Goal: Task Accomplishment & Management: Use online tool/utility

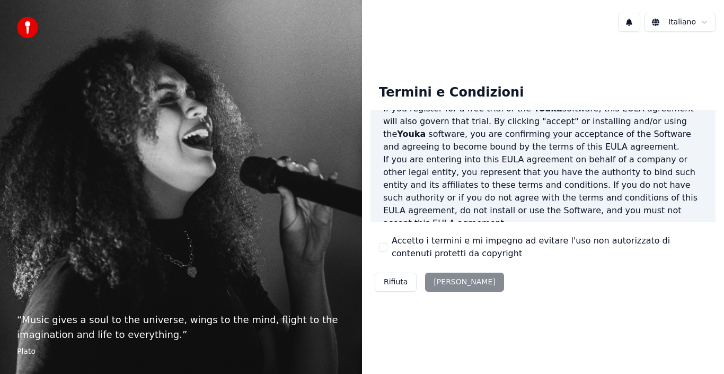
scroll to position [159, 0]
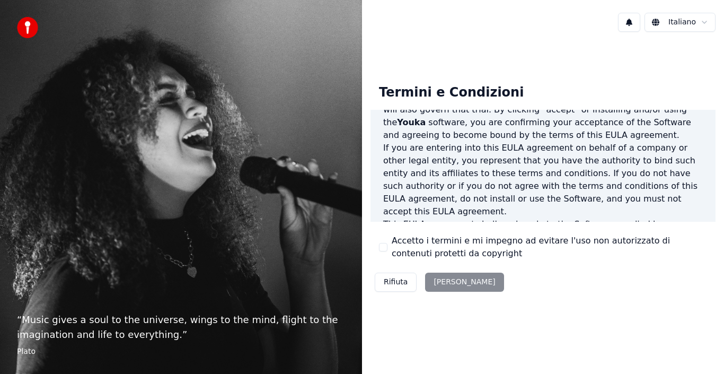
click at [450, 280] on div "Rifiuta [PERSON_NAME]" at bounding box center [440, 282] width 138 height 28
click at [447, 282] on div "Rifiuta Accetta" at bounding box center [440, 282] width 138 height 28
click at [386, 249] on button "Accetto i termini e mi impegno ad evitare l'uso non autorizzato di contenuti pr…" at bounding box center [383, 247] width 8 height 8
click at [447, 280] on button "Accetta" at bounding box center [464, 282] width 78 height 19
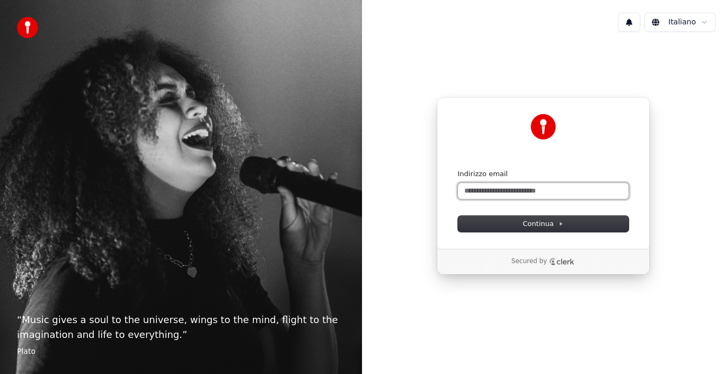
click at [482, 192] on input "Indirizzo email" at bounding box center [543, 191] width 171 height 16
click at [466, 190] on input "****" at bounding box center [543, 191] width 171 height 16
click at [479, 190] on input "****" at bounding box center [543, 191] width 171 height 16
type input "**********"
drag, startPoint x: 504, startPoint y: 191, endPoint x: 425, endPoint y: 188, distance: 79.1
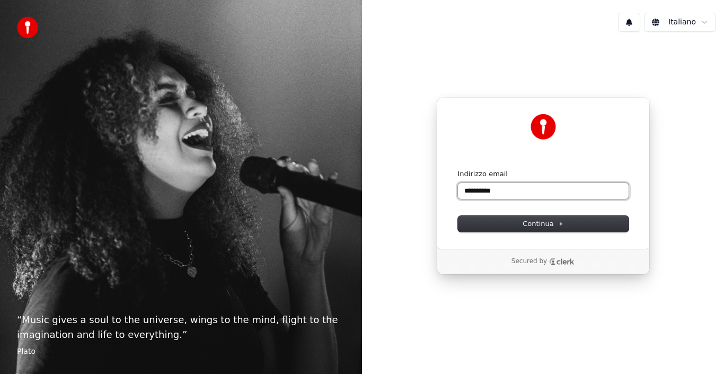
click at [425, 188] on div "**********" at bounding box center [543, 185] width 362 height 291
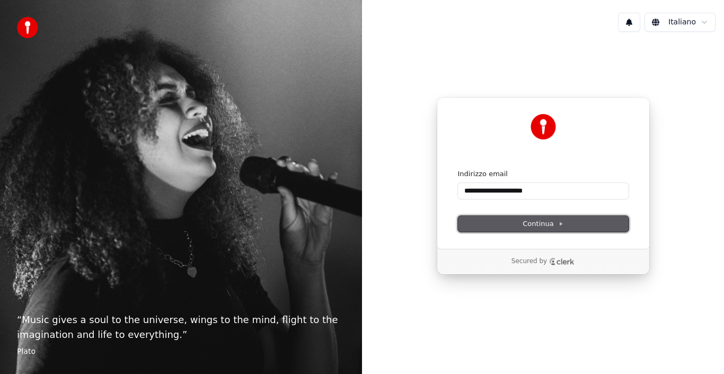
click at [513, 225] on button "Continua" at bounding box center [543, 224] width 171 height 16
type input "**********"
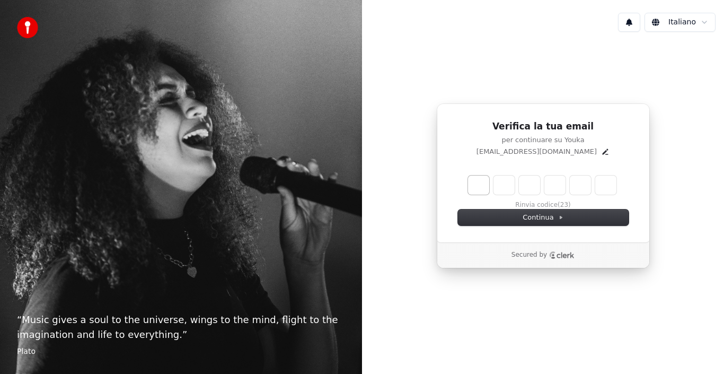
click at [480, 189] on input "Enter verification code. Digit 1" at bounding box center [478, 185] width 21 height 19
click at [534, 219] on span "Continua" at bounding box center [543, 218] width 40 height 10
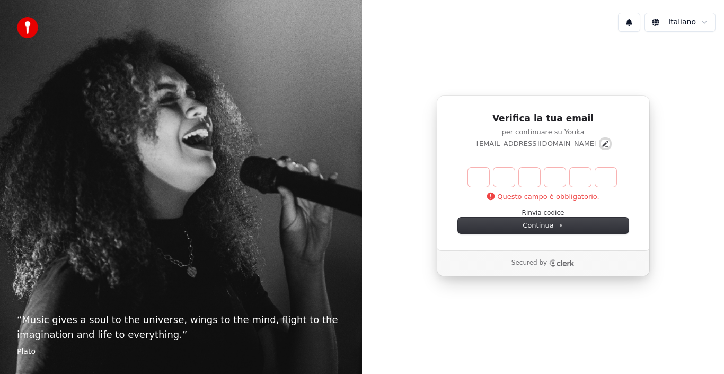
click at [601, 142] on icon "Edit" at bounding box center [605, 143] width 8 height 8
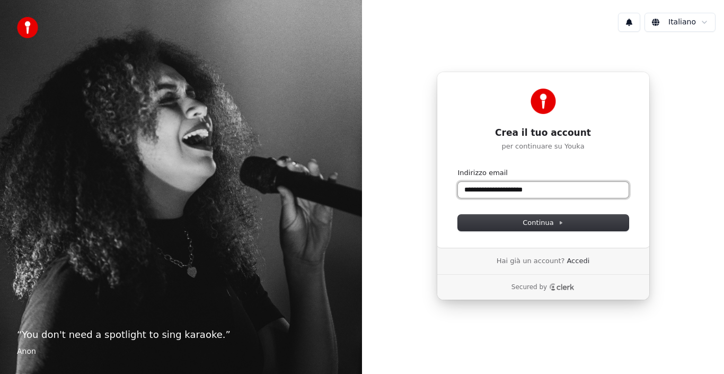
type input "**********"
drag, startPoint x: 540, startPoint y: 193, endPoint x: 408, endPoint y: 212, distance: 133.0
click at [413, 211] on div "**********" at bounding box center [543, 185] width 362 height 291
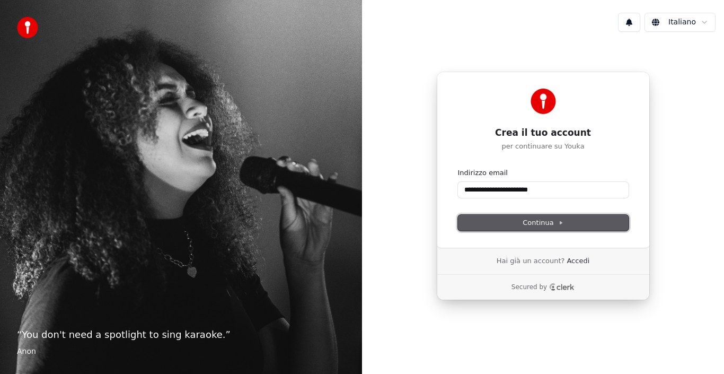
click at [540, 223] on span "Continua" at bounding box center [543, 223] width 40 height 10
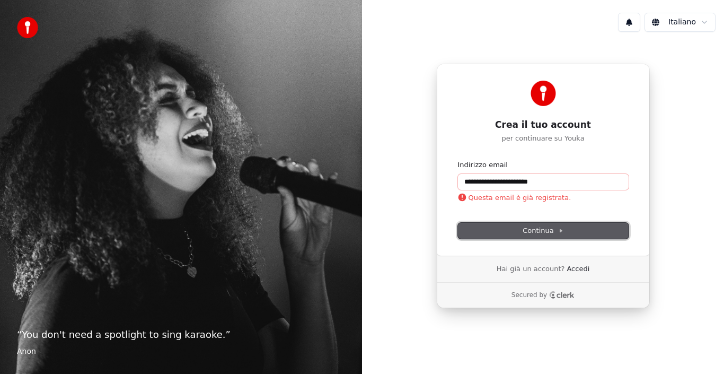
click at [540, 231] on span "Continua" at bounding box center [543, 231] width 40 height 10
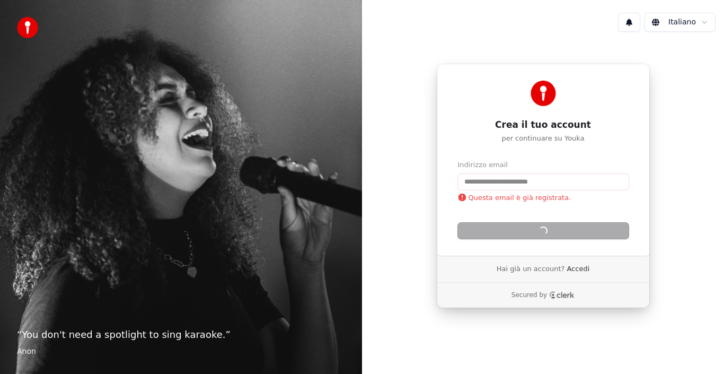
type input "**********"
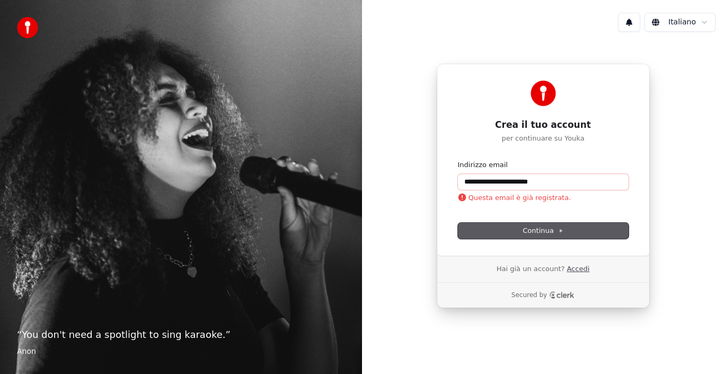
click at [569, 271] on link "Accedi" at bounding box center [578, 269] width 23 height 10
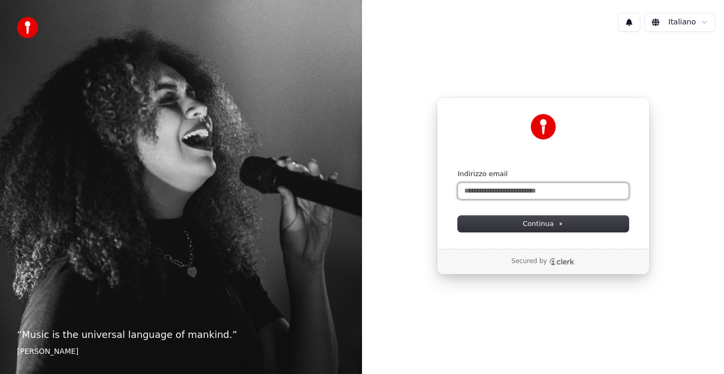
click at [501, 191] on input "Indirizzo email" at bounding box center [543, 191] width 171 height 16
click at [473, 191] on input "Indirizzo email" at bounding box center [543, 191] width 171 height 16
click at [490, 188] on input "**********" at bounding box center [543, 191] width 171 height 16
click at [487, 189] on input "**********" at bounding box center [543, 191] width 171 height 16
click at [507, 191] on input "**********" at bounding box center [543, 191] width 171 height 16
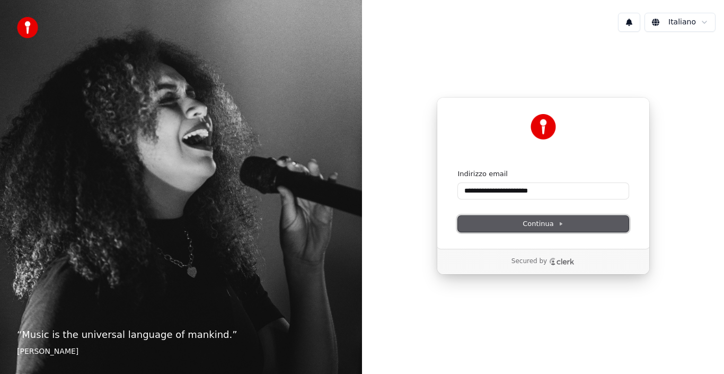
click at [533, 223] on span "Continua" at bounding box center [543, 224] width 40 height 10
type input "**********"
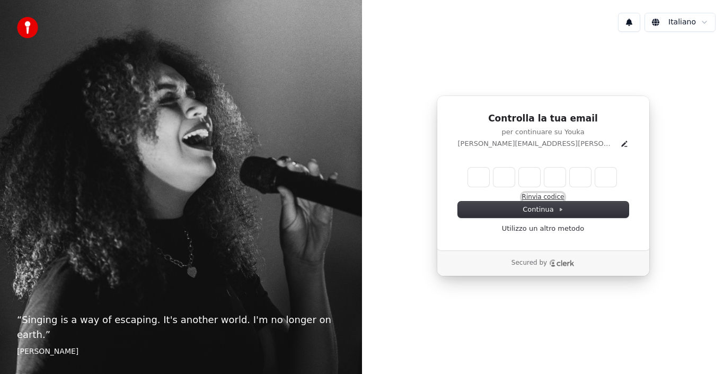
click at [550, 196] on button "Rinvia codice" at bounding box center [543, 197] width 42 height 8
type input "*"
type input "**"
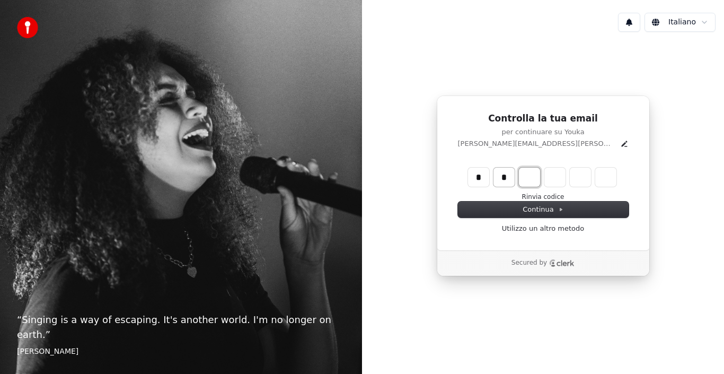
type input "*"
type input "***"
type input "*"
type input "****"
type input "*"
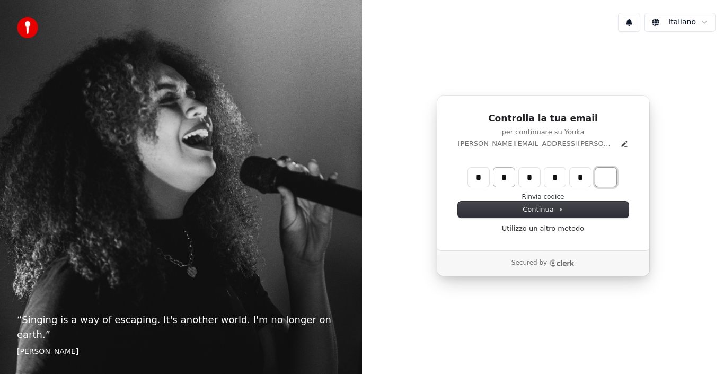
type input "******"
type input "*"
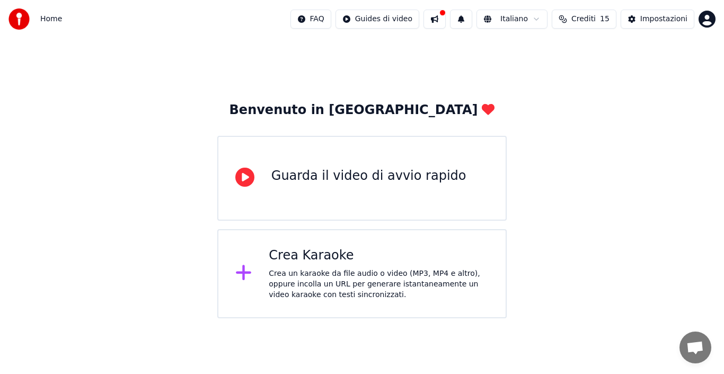
click at [342, 272] on div "Crea un karaoke da file audio o video (MP3, MP4 e altro), oppure incolla un URL…" at bounding box center [379, 284] width 220 height 32
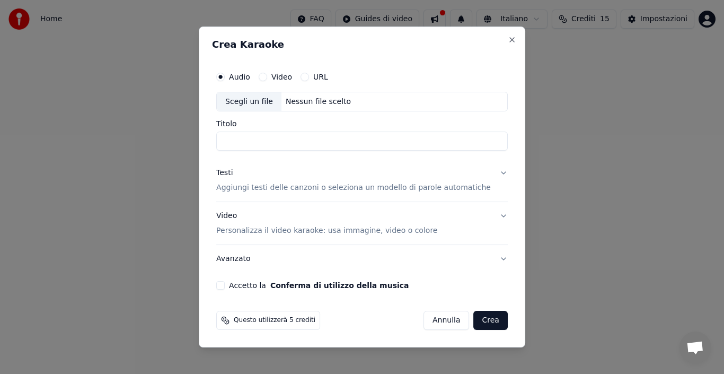
click at [249, 139] on input "Titolo" at bounding box center [362, 141] width 292 height 19
type input "**********"
click at [481, 323] on button "Crea" at bounding box center [491, 320] width 34 height 19
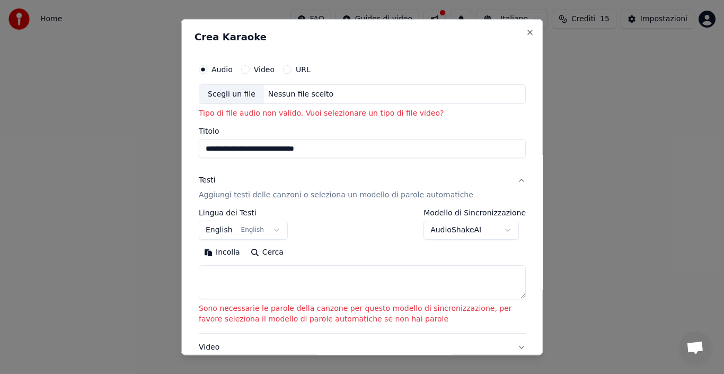
click at [300, 71] on label "URL" at bounding box center [303, 68] width 15 height 7
click at [292, 71] on button "URL" at bounding box center [287, 69] width 8 height 8
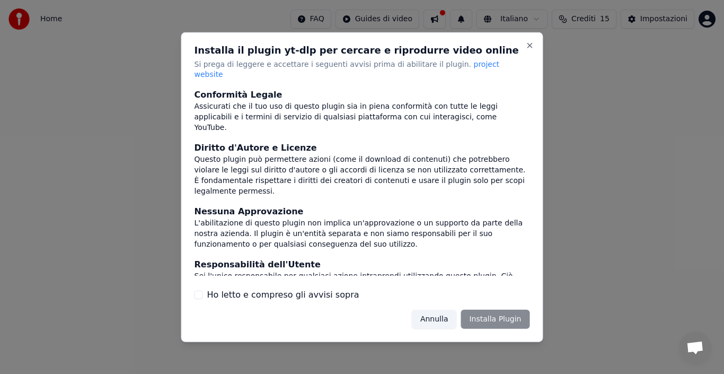
click at [489, 317] on div "Annulla Installa Plugin" at bounding box center [471, 319] width 118 height 19
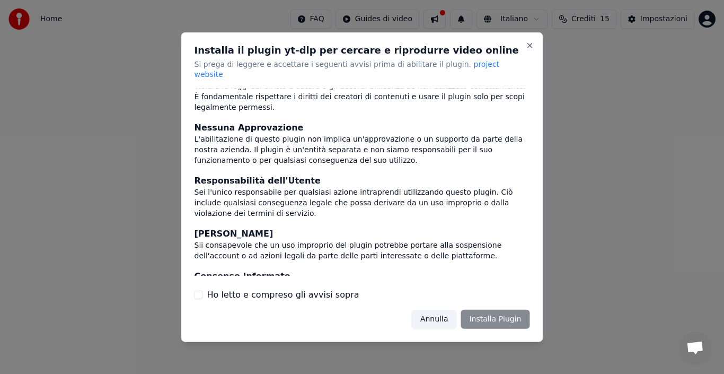
scroll to position [91, 0]
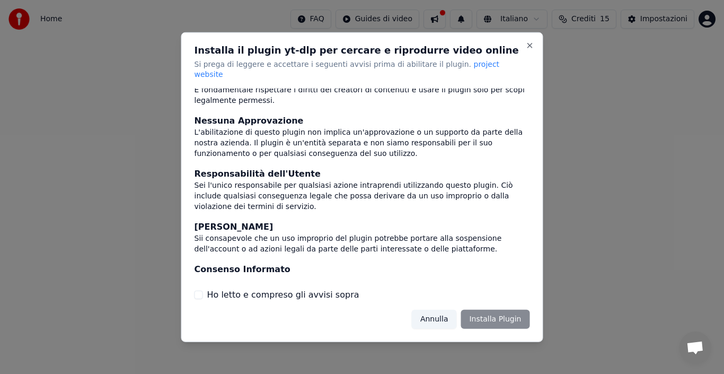
click at [276, 292] on label "Ho letto e compreso gli avvisi sopra" at bounding box center [283, 295] width 152 height 13
click at [203, 292] on button "Ho letto e compreso gli avvisi sopra" at bounding box center [199, 295] width 8 height 8
click at [497, 318] on button "Installa Plugin" at bounding box center [495, 319] width 69 height 19
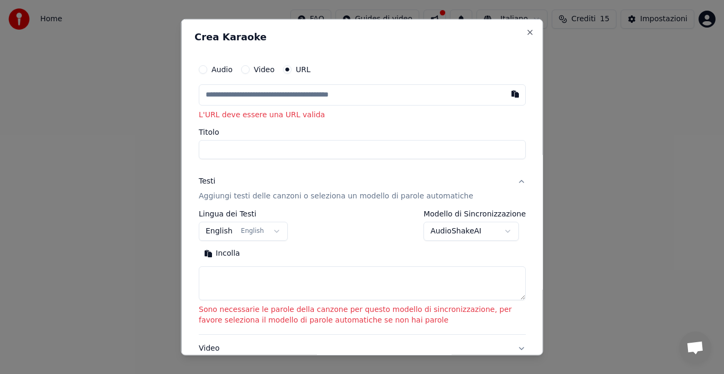
click at [211, 93] on input "text" at bounding box center [362, 94] width 327 height 21
click at [299, 68] on div "Audio Video URL" at bounding box center [362, 68] width 327 height 21
click at [203, 92] on input "text" at bounding box center [362, 94] width 327 height 21
click at [240, 149] on input "Titolo" at bounding box center [362, 149] width 327 height 19
click at [240, 92] on input "text" at bounding box center [362, 94] width 327 height 21
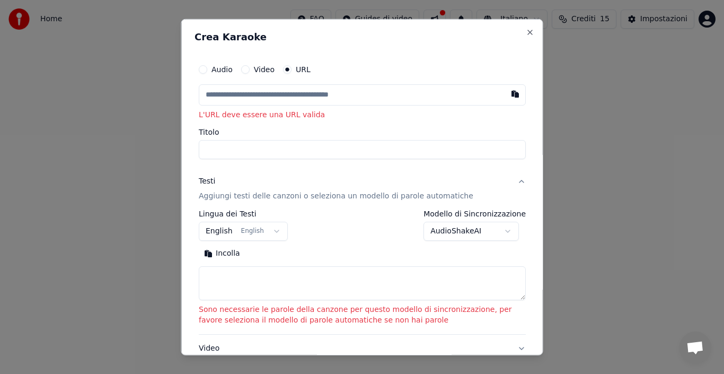
click at [243, 68] on button "Video" at bounding box center [245, 69] width 8 height 8
click at [240, 95] on div "Scegli un file" at bounding box center [231, 93] width 65 height 19
click at [301, 72] on label "URL" at bounding box center [303, 68] width 15 height 7
click at [292, 72] on button "URL" at bounding box center [287, 69] width 8 height 8
click at [505, 91] on button "button" at bounding box center [515, 93] width 21 height 19
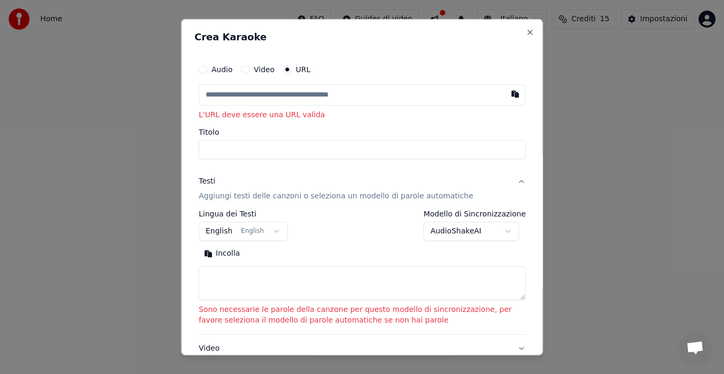
type input "**********"
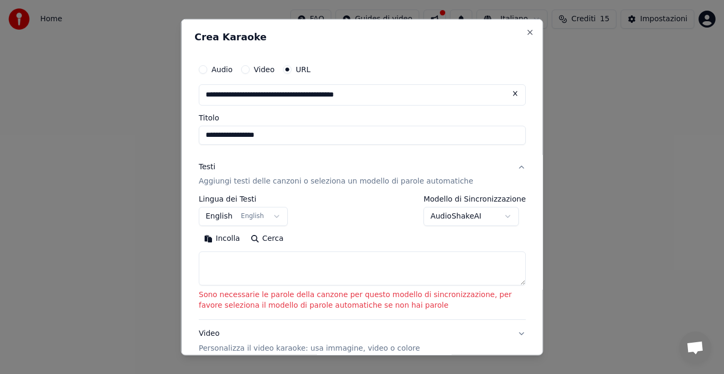
type input "**********"
click at [459, 198] on label "Modello di Sincronizzazione" at bounding box center [475, 198] width 102 height 7
click at [512, 168] on button "Testi Aggiungi testi delle canzoni o seleziona un modello di parole automatiche" at bounding box center [362, 174] width 327 height 42
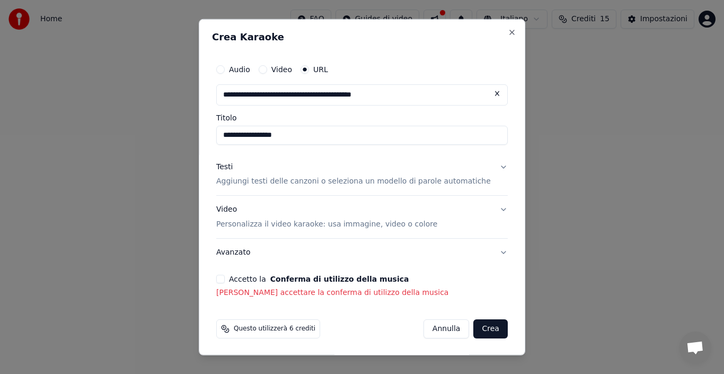
click at [353, 180] on p "Aggiungi testi delle canzoni o seleziona un modello di parole automatiche" at bounding box center [353, 181] width 275 height 11
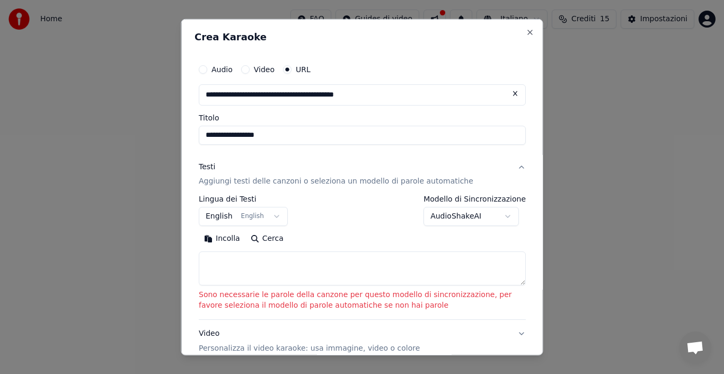
click at [353, 180] on p "Aggiungi testi delle canzoni o seleziona un modello di parole automatiche" at bounding box center [336, 181] width 275 height 11
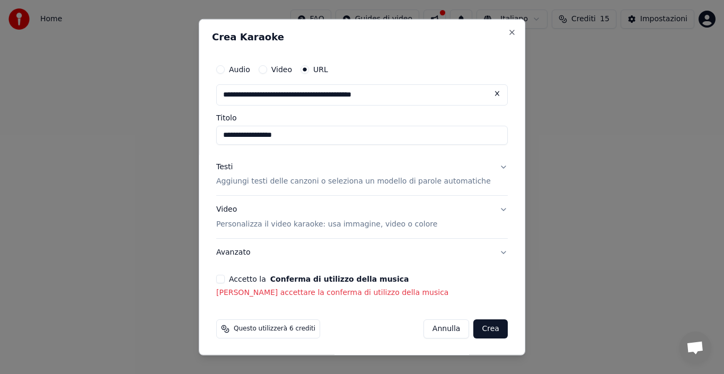
click at [392, 182] on p "Aggiungi testi delle canzoni o seleziona un modello di parole automatiche" at bounding box center [353, 181] width 275 height 11
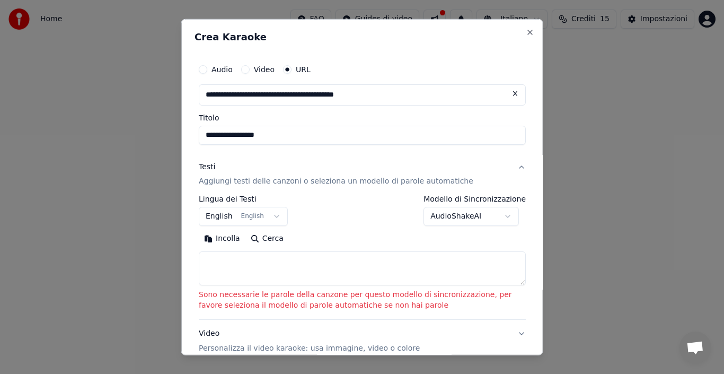
click at [392, 182] on p "Aggiungi testi delle canzoni o seleziona un modello di parole automatiche" at bounding box center [336, 181] width 275 height 11
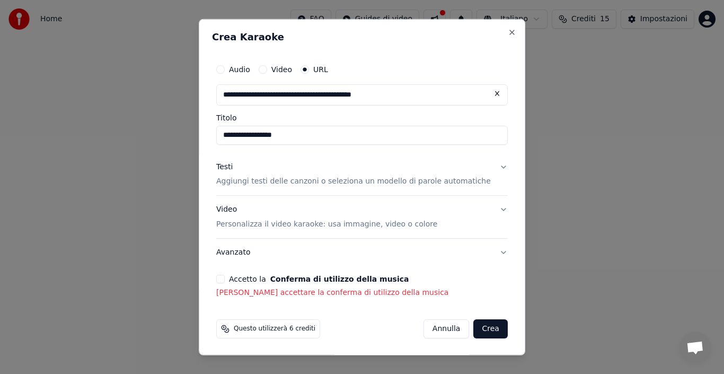
click at [361, 224] on p "Personalizza il video karaoke: usa immagine, video o colore" at bounding box center [326, 224] width 221 height 11
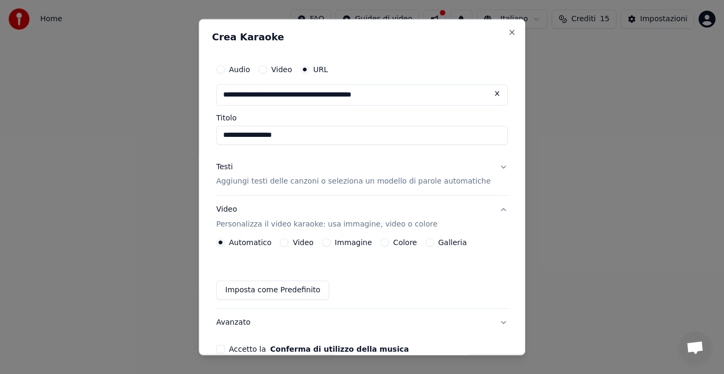
click at [353, 241] on label "Immagine" at bounding box center [353, 242] width 37 height 7
click at [331, 241] on button "Immagine" at bounding box center [326, 242] width 8 height 8
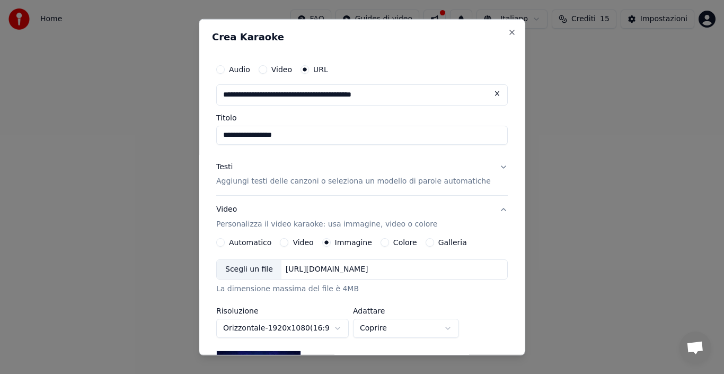
click at [255, 242] on label "Automatico" at bounding box center [250, 242] width 42 height 7
click at [225, 242] on button "Automatico" at bounding box center [220, 242] width 8 height 8
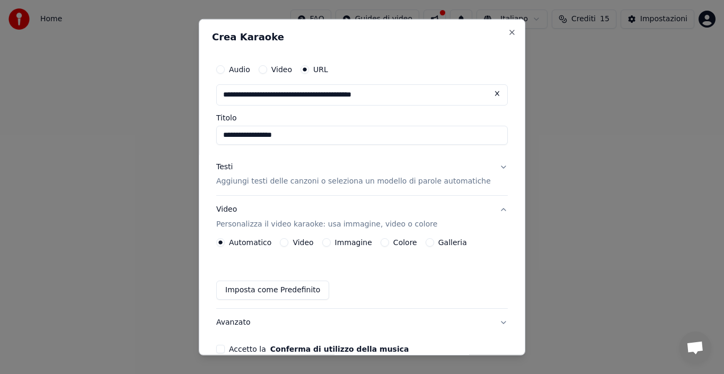
scroll to position [71, 0]
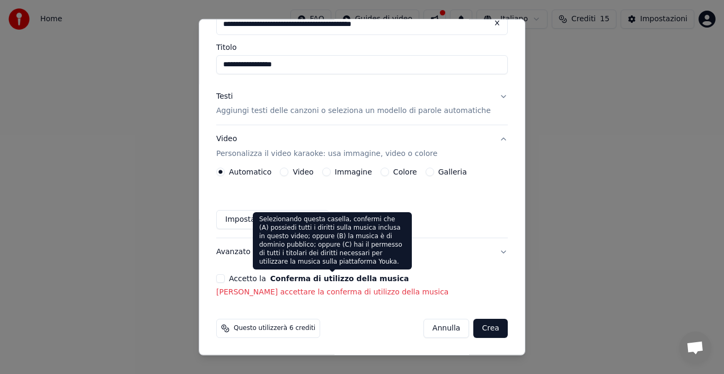
click at [321, 278] on button "Conferma di utilizzo della musica" at bounding box center [339, 278] width 139 height 7
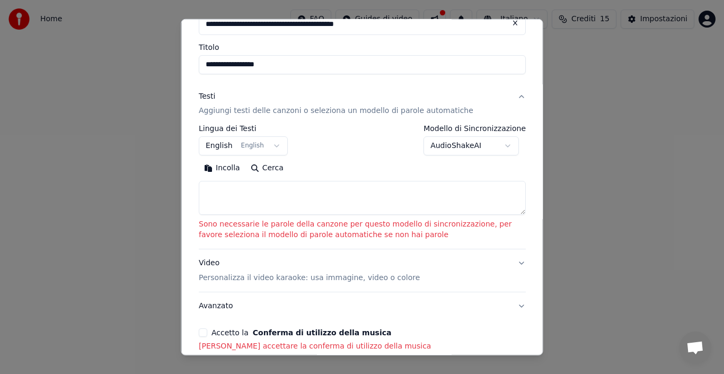
click at [429, 111] on p "Aggiungi testi delle canzoni o seleziona un modello di parole automatiche" at bounding box center [336, 111] width 275 height 11
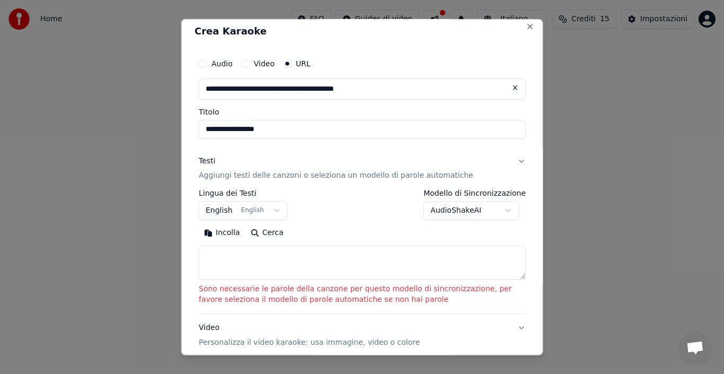
scroll to position [1, 0]
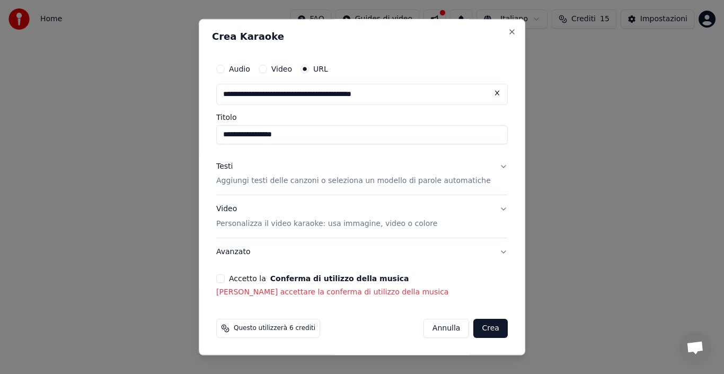
click at [474, 332] on button "Crea" at bounding box center [491, 328] width 34 height 19
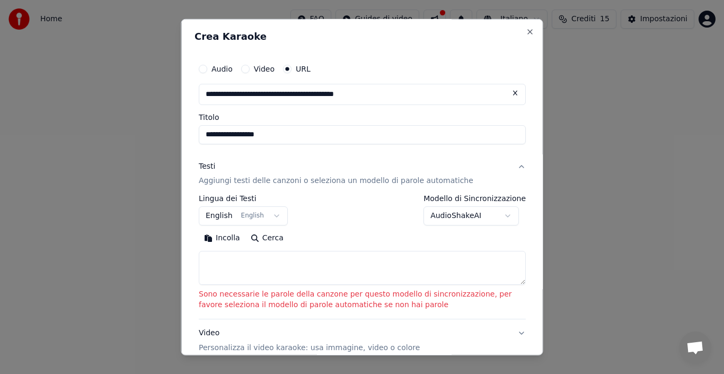
click at [209, 179] on p "Aggiungi testi delle canzoni o seleziona un modello di parole automatiche" at bounding box center [336, 181] width 275 height 11
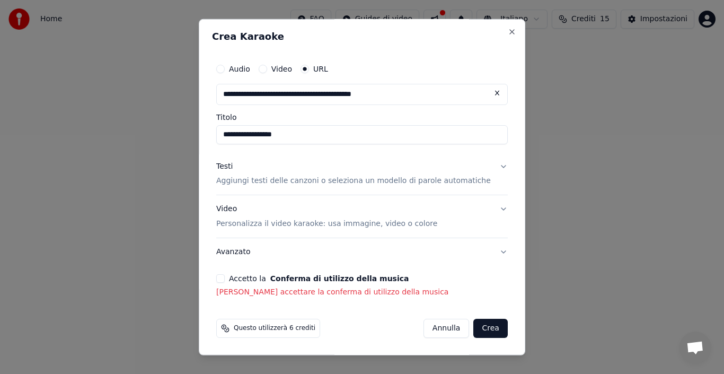
click at [475, 328] on button "Crea" at bounding box center [491, 328] width 34 height 19
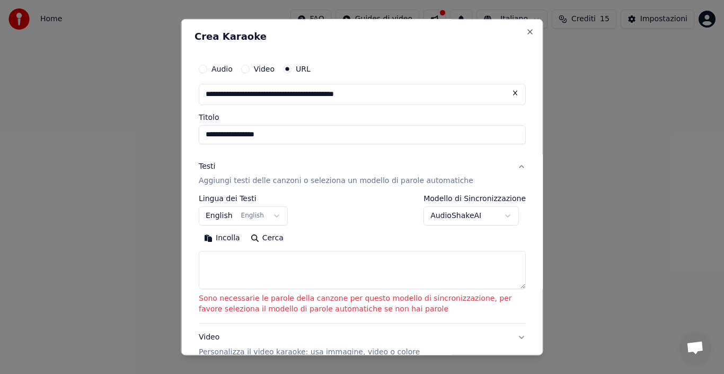
click at [515, 286] on textarea at bounding box center [362, 270] width 327 height 38
click at [252, 181] on p "Aggiungi testi delle canzoni o seleziona un modello di parole automatiche" at bounding box center [336, 181] width 275 height 11
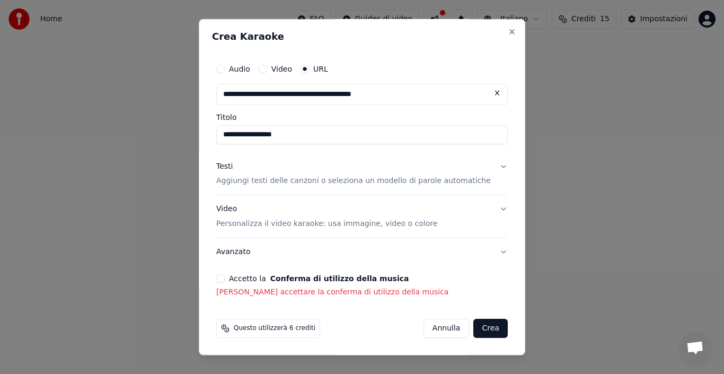
click at [304, 331] on span "Questo utilizzerà 6 crediti" at bounding box center [275, 328] width 82 height 8
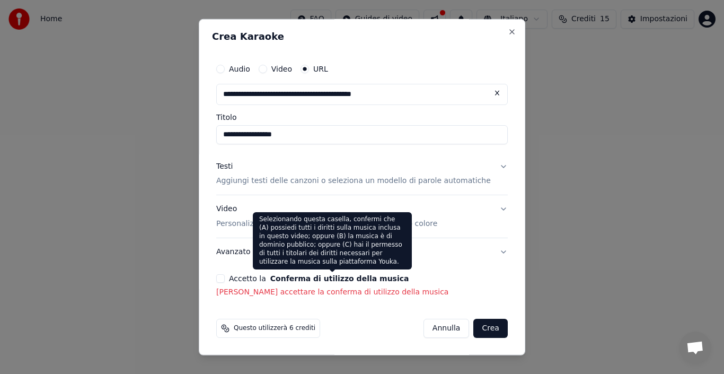
click at [360, 279] on button "Conferma di utilizzo della musica" at bounding box center [339, 278] width 139 height 7
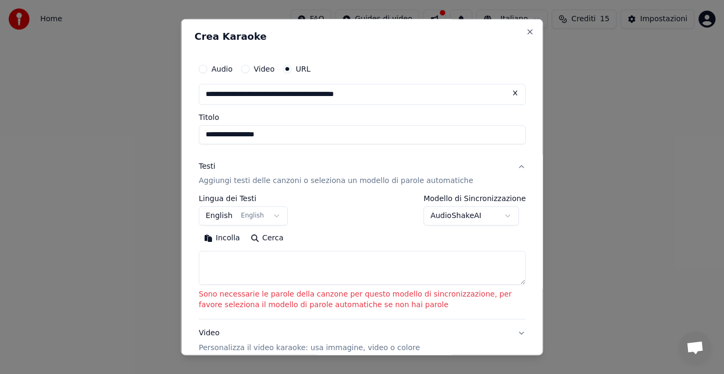
click at [436, 198] on label "Modello di Sincronizzazione" at bounding box center [475, 198] width 102 height 7
click at [222, 239] on button "Incolla" at bounding box center [222, 238] width 47 height 17
type textarea "**********"
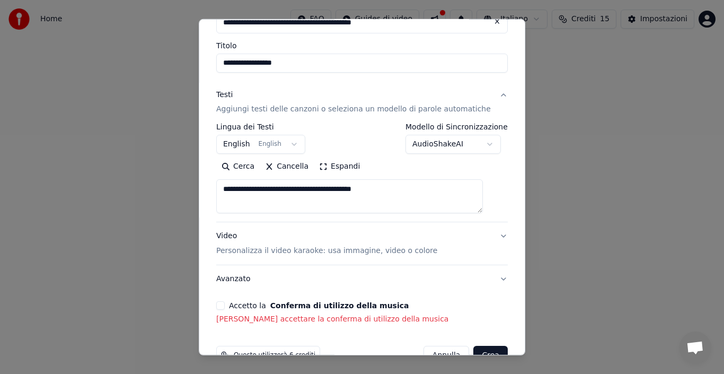
scroll to position [99, 0]
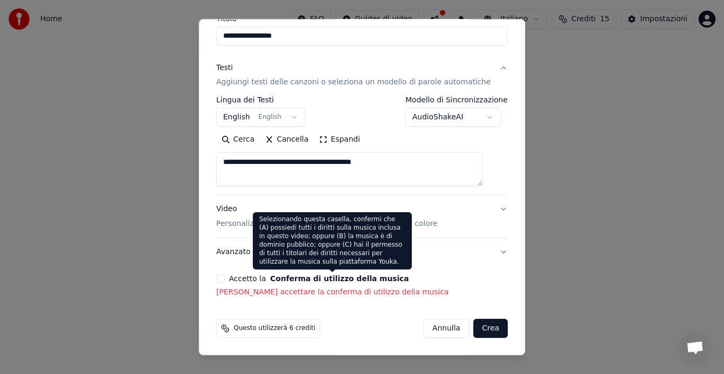
click at [336, 280] on button "Conferma di utilizzo della musica" at bounding box center [339, 278] width 139 height 7
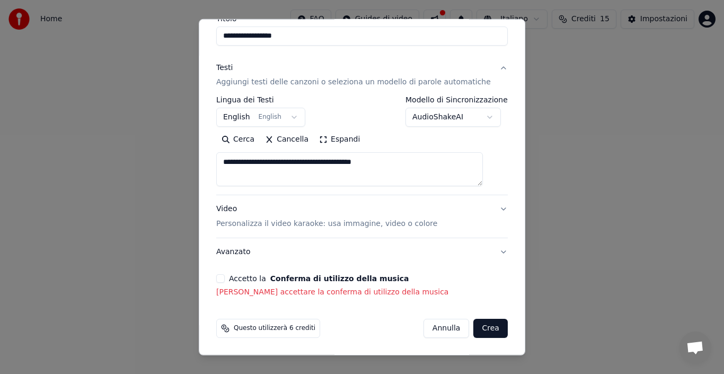
click at [480, 328] on button "Crea" at bounding box center [491, 328] width 34 height 19
click at [474, 329] on button "Crea" at bounding box center [491, 328] width 34 height 19
click at [298, 115] on button "English English" at bounding box center [260, 117] width 89 height 19
click at [274, 117] on button "English English" at bounding box center [260, 117] width 89 height 19
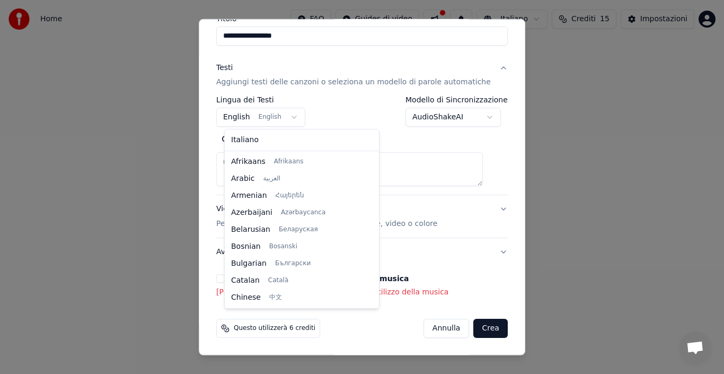
scroll to position [85, 0]
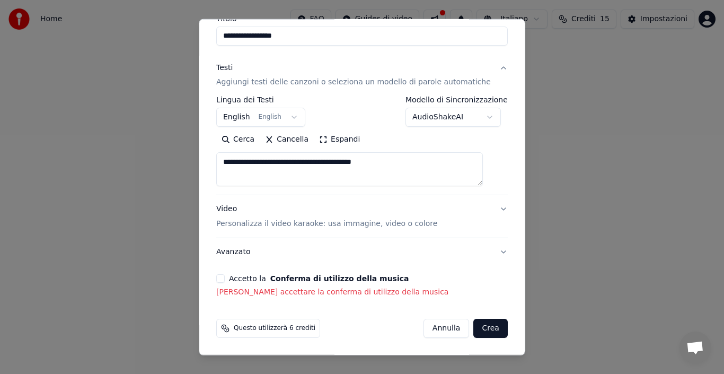
click at [246, 117] on body "**********" at bounding box center [362, 159] width 724 height 318
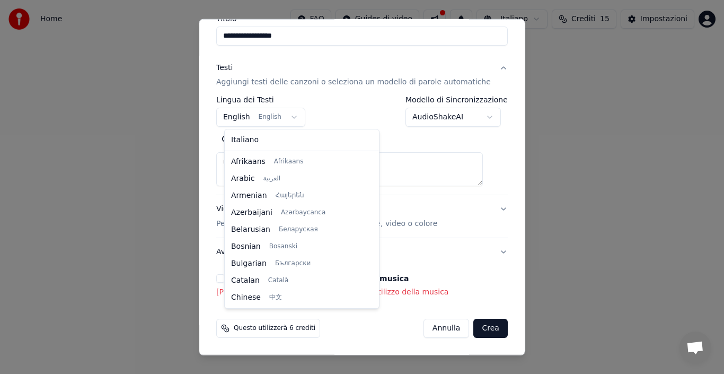
click at [284, 116] on body "**********" at bounding box center [362, 159] width 724 height 318
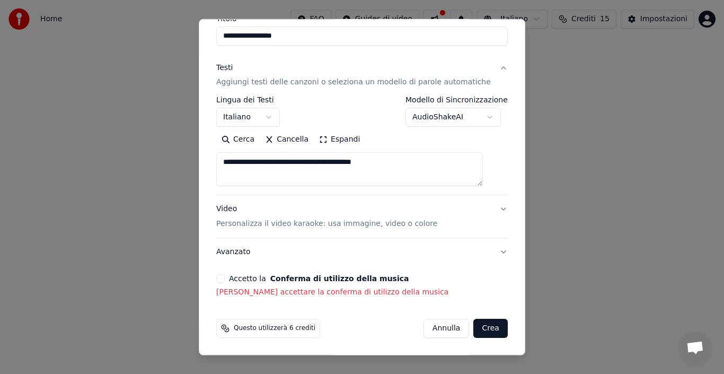
click at [474, 330] on button "Crea" at bounding box center [491, 328] width 34 height 19
select select "**"
click at [370, 82] on p "Aggiungi testi delle canzoni o seleziona un modello di parole automatiche" at bounding box center [353, 82] width 275 height 11
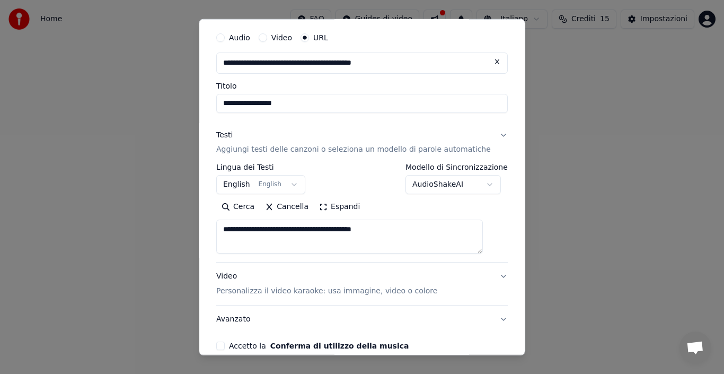
scroll to position [1, 0]
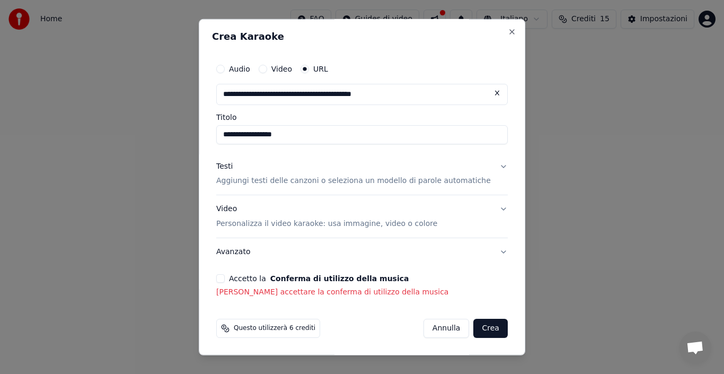
click at [482, 325] on button "Crea" at bounding box center [491, 328] width 34 height 19
click at [451, 249] on button "Avanzato" at bounding box center [362, 252] width 292 height 28
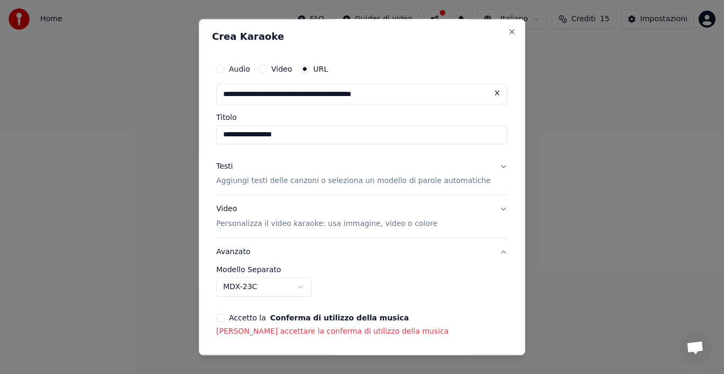
click at [280, 181] on p "Aggiungi testi delle canzoni o seleziona un modello di parole automatiche" at bounding box center [353, 181] width 275 height 11
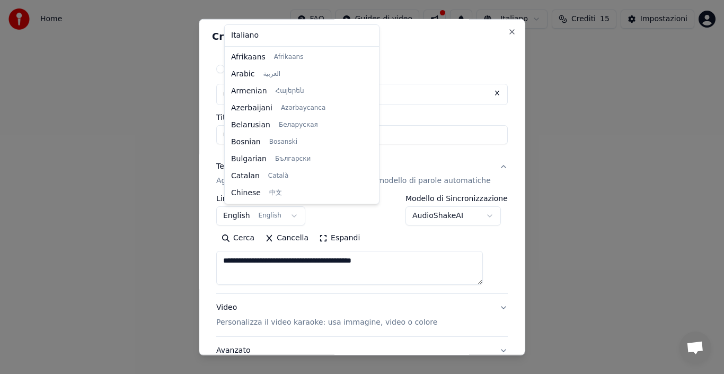
click at [268, 217] on body "**********" at bounding box center [362, 159] width 724 height 318
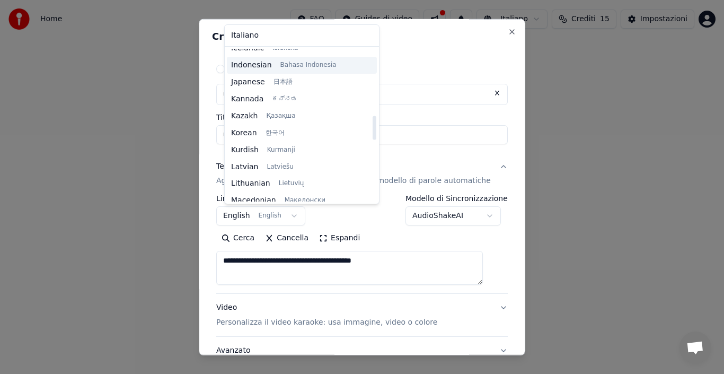
scroll to position [424, 0]
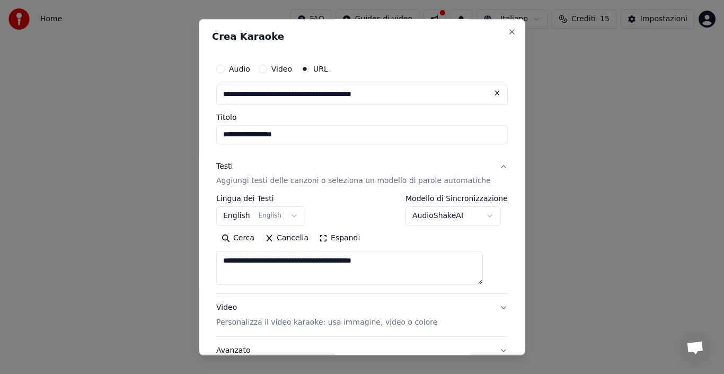
click at [133, 179] on div at bounding box center [362, 187] width 724 height 374
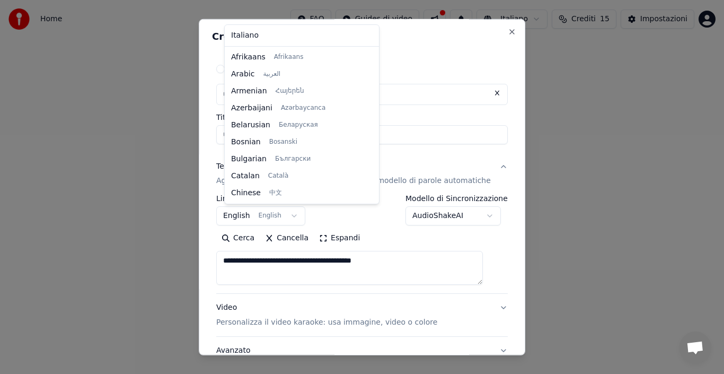
click at [240, 212] on body "**********" at bounding box center [362, 159] width 724 height 318
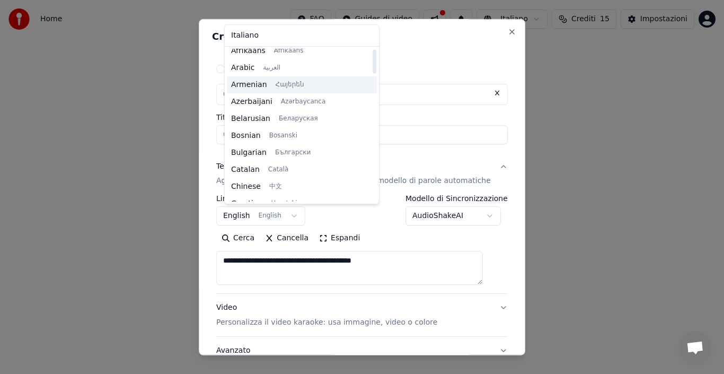
scroll to position [0, 0]
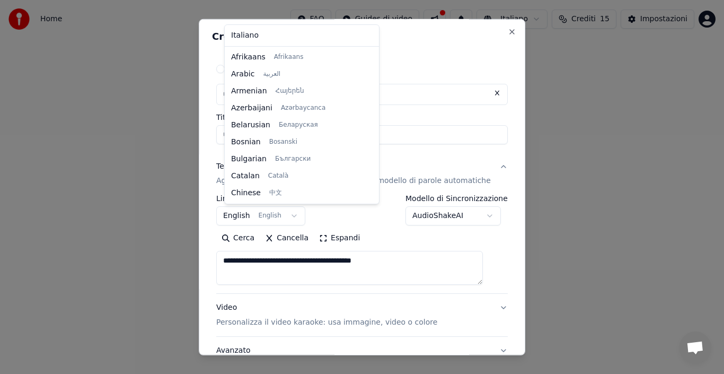
click at [270, 217] on body "**********" at bounding box center [362, 159] width 724 height 318
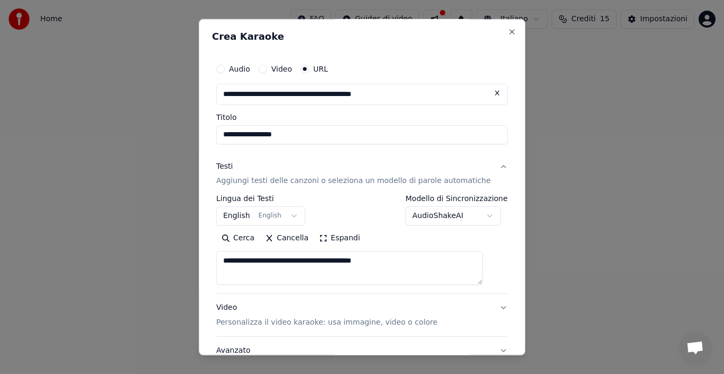
click at [303, 181] on p "Aggiungi testi delle canzoni o seleziona un modello di parole automatiche" at bounding box center [353, 181] width 275 height 11
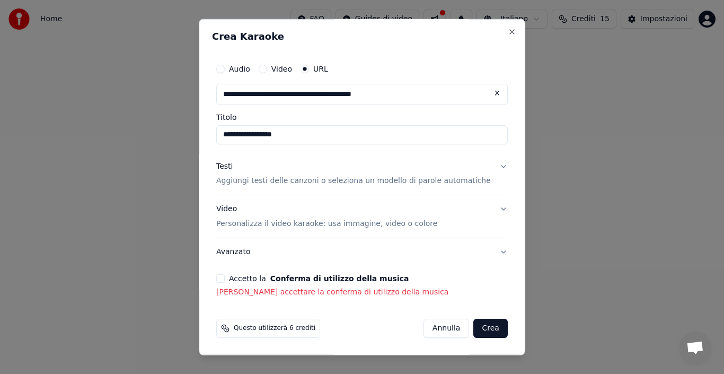
click at [303, 181] on p "Aggiungi testi delle canzoni o seleziona un modello di parole automatiche" at bounding box center [353, 181] width 275 height 11
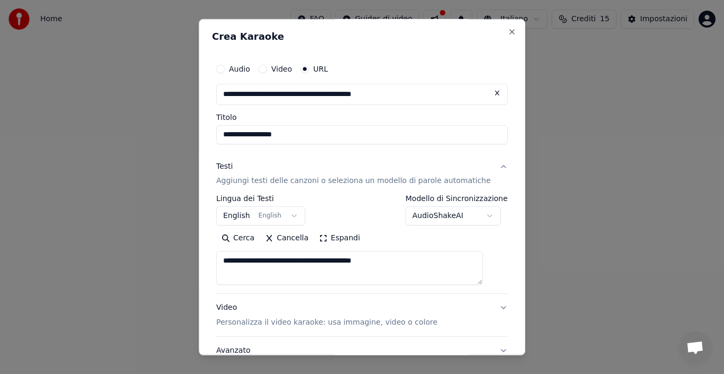
click at [233, 168] on div "Testi" at bounding box center [224, 166] width 16 height 11
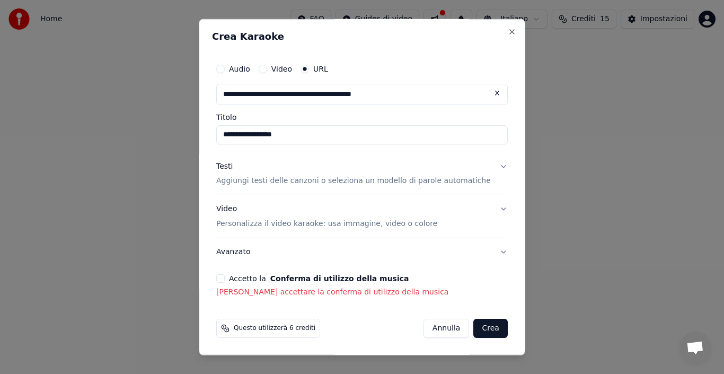
click at [295, 182] on p "Aggiungi testi delle canzoni o seleziona un modello di parole automatiche" at bounding box center [353, 181] width 275 height 11
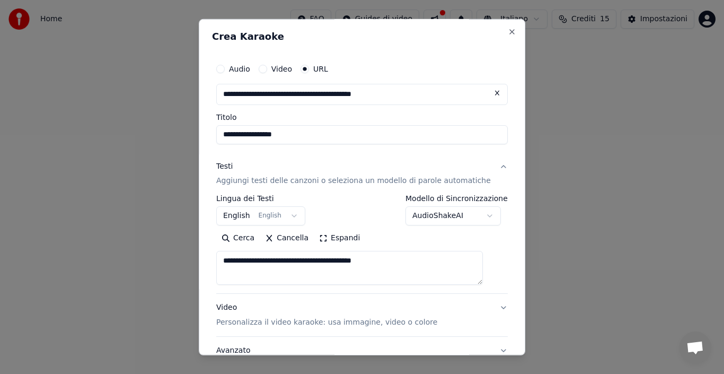
click at [292, 71] on label "Video" at bounding box center [282, 68] width 21 height 7
click at [267, 71] on button "Video" at bounding box center [263, 68] width 8 height 8
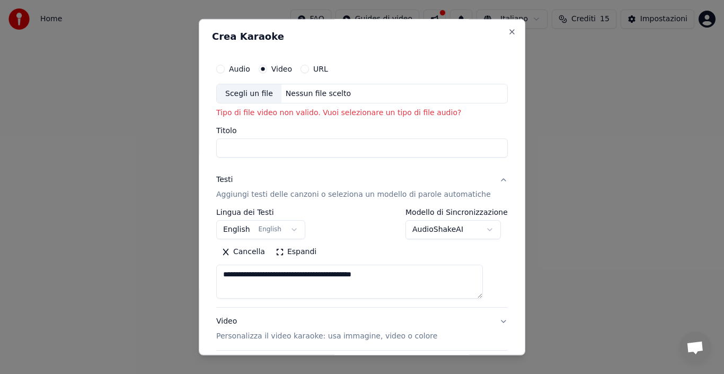
click at [266, 93] on div "Scegli un file" at bounding box center [249, 93] width 65 height 19
click at [327, 67] on label "URL" at bounding box center [320, 68] width 15 height 7
click at [309, 67] on button "URL" at bounding box center [305, 68] width 8 height 8
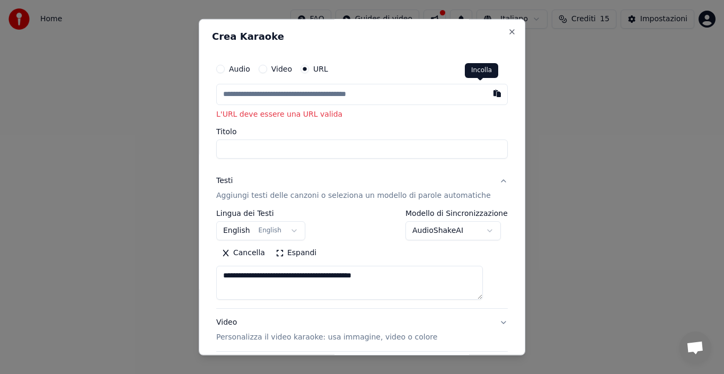
click at [487, 94] on button "button" at bounding box center [497, 92] width 21 height 19
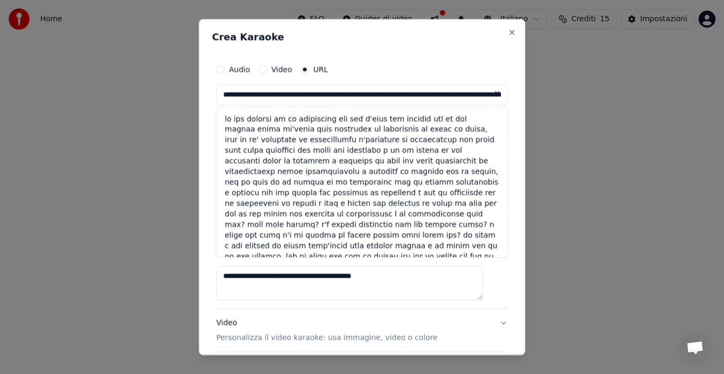
scroll to position [106, 0]
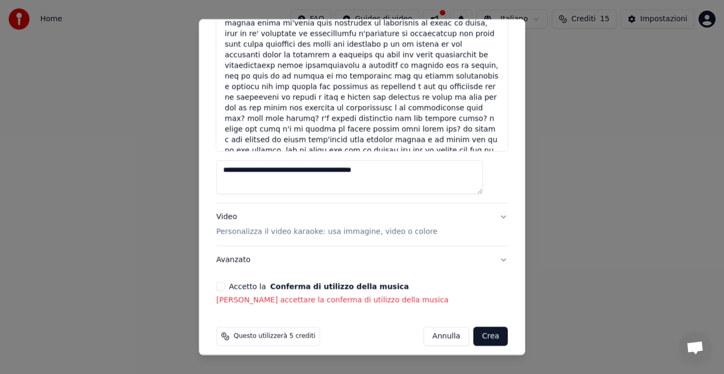
click at [475, 336] on button "Crea" at bounding box center [491, 336] width 34 height 19
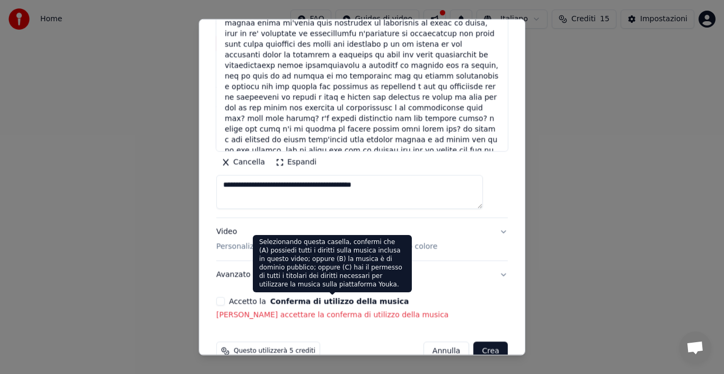
click at [340, 303] on button "Conferma di utilizzo della musica" at bounding box center [339, 301] width 139 height 7
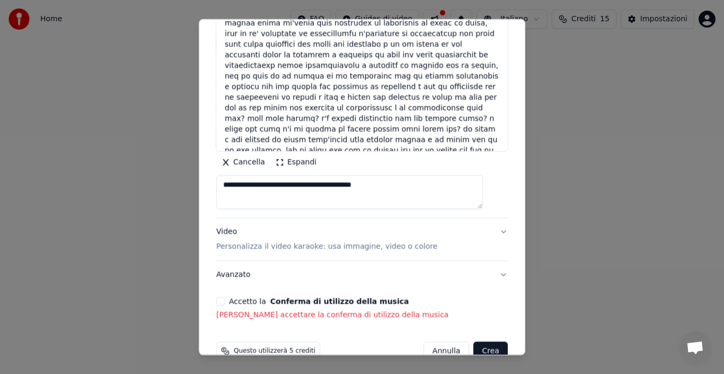
click at [352, 314] on p "[PERSON_NAME] accettare la conferma di utilizzo della musica" at bounding box center [362, 315] width 292 height 11
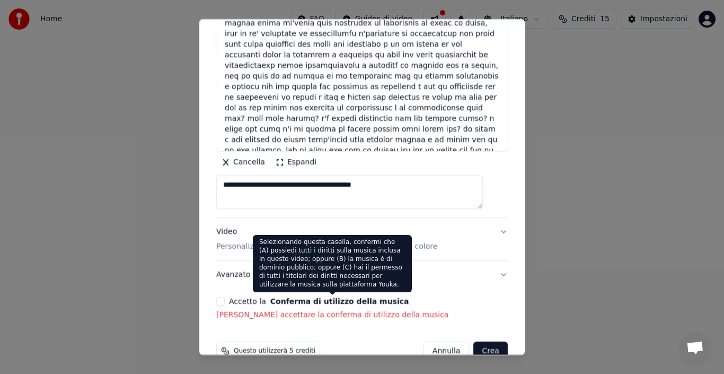
click at [372, 298] on button "Conferma di utilizzo della musica" at bounding box center [339, 301] width 139 height 7
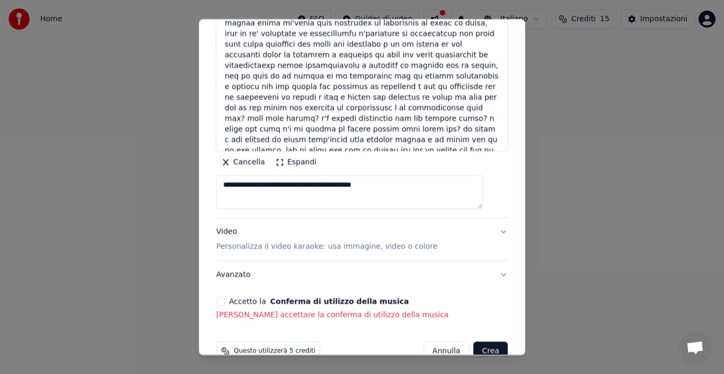
click at [375, 300] on button "Conferma di utilizzo della musica" at bounding box center [339, 301] width 139 height 7
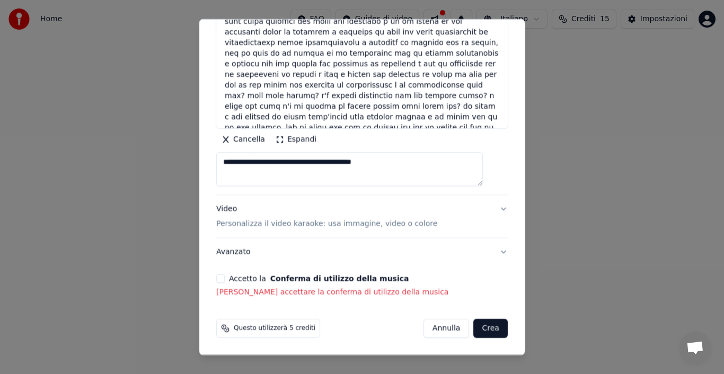
click at [474, 329] on button "Crea" at bounding box center [491, 328] width 34 height 19
click at [474, 330] on button "Crea" at bounding box center [491, 328] width 34 height 19
click at [278, 329] on span "Questo utilizzerà 5 crediti" at bounding box center [275, 328] width 82 height 8
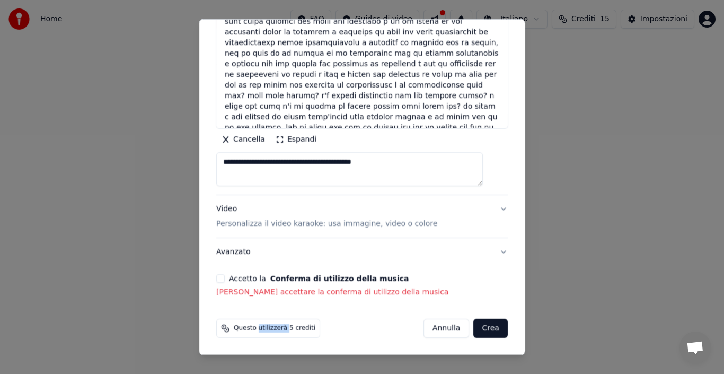
click at [474, 330] on button "Crea" at bounding box center [491, 328] width 34 height 19
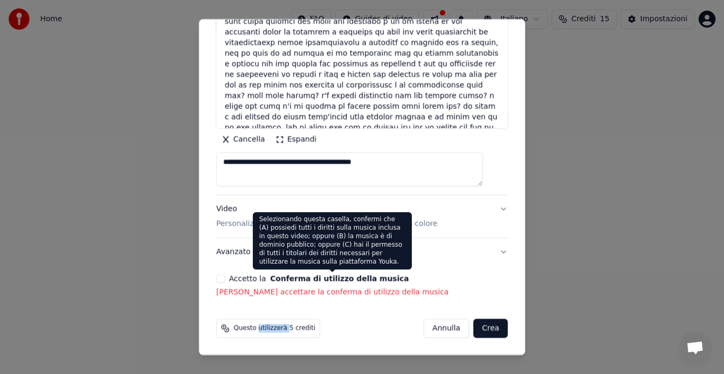
click at [380, 282] on button "Conferma di utilizzo della musica" at bounding box center [339, 278] width 139 height 7
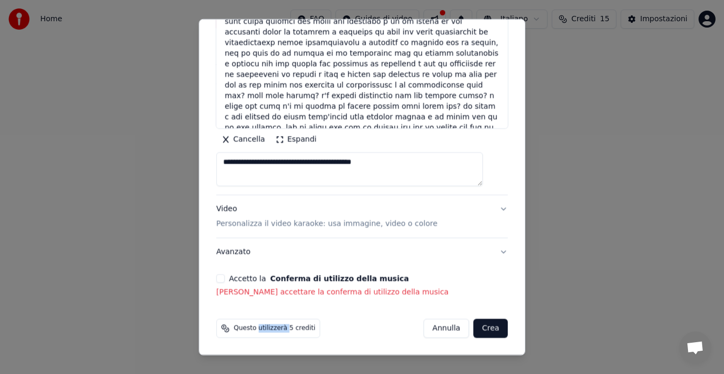
click at [380, 281] on button "Conferma di utilizzo della musica" at bounding box center [339, 278] width 139 height 7
click at [379, 295] on p "[PERSON_NAME] accettare la conferma di utilizzo della musica" at bounding box center [362, 292] width 292 height 11
click at [310, 294] on p "[PERSON_NAME] accettare la conferma di utilizzo della musica" at bounding box center [362, 292] width 292 height 11
click at [293, 277] on button "Conferma di utilizzo della musica" at bounding box center [339, 278] width 139 height 7
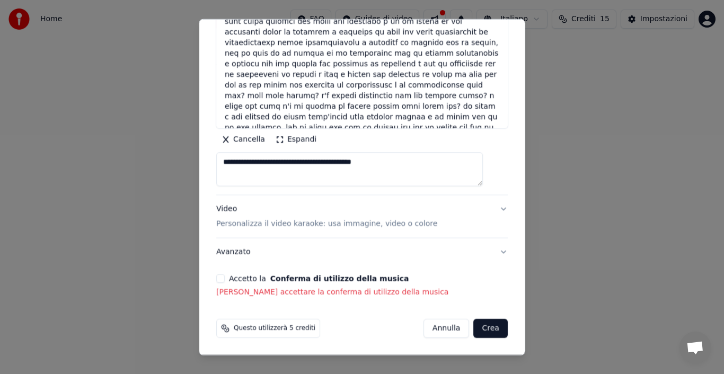
click at [253, 278] on label "Accetto la Conferma di utilizzo della musica" at bounding box center [319, 278] width 180 height 7
click at [225, 278] on button "Accetto la Conferma di utilizzo della musica" at bounding box center [220, 278] width 8 height 8
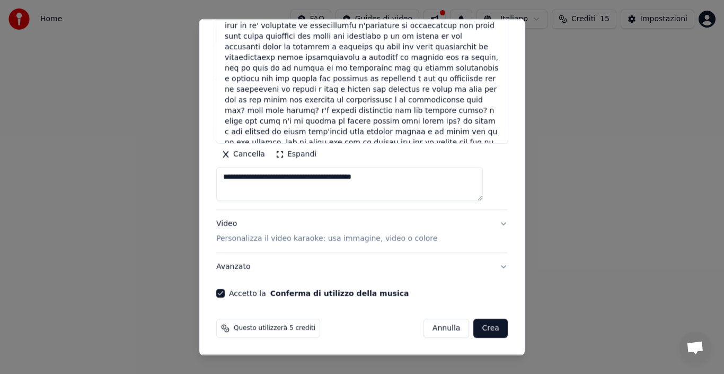
click at [253, 278] on button "Avanzato" at bounding box center [362, 267] width 292 height 28
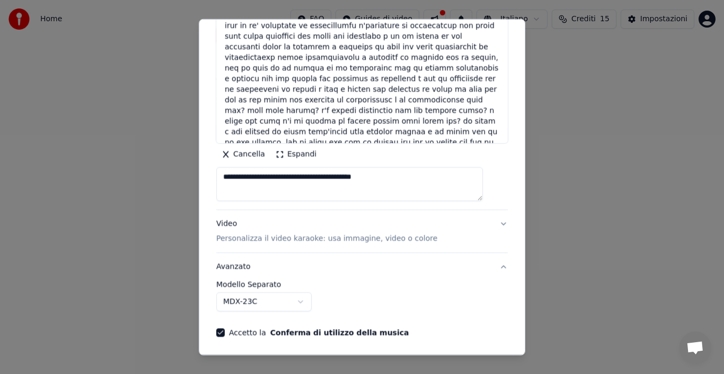
scroll to position [55, 0]
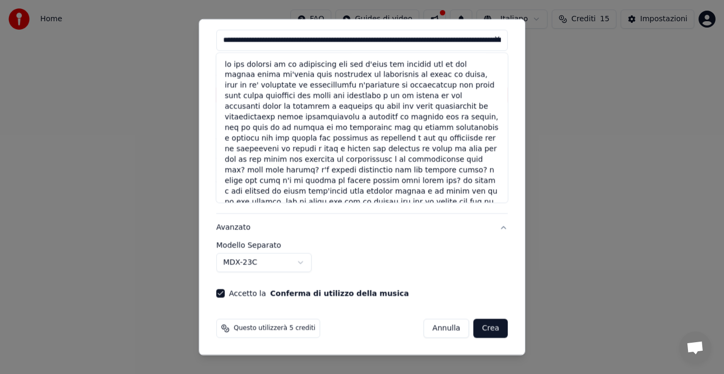
click at [477, 327] on button "Crea" at bounding box center [491, 328] width 34 height 19
click at [474, 327] on button "Crea" at bounding box center [491, 328] width 34 height 19
click at [296, 332] on span "Questo utilizzerà 5 crediti" at bounding box center [275, 328] width 82 height 8
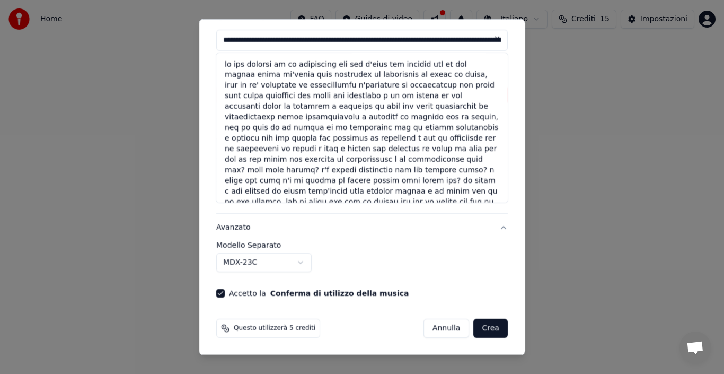
click at [474, 332] on button "Crea" at bounding box center [491, 328] width 34 height 19
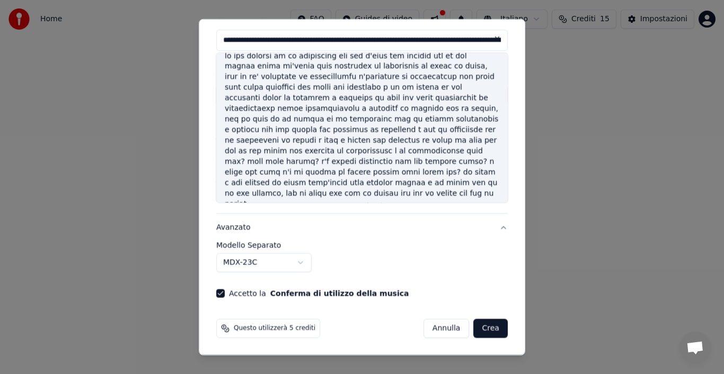
scroll to position [11, 0]
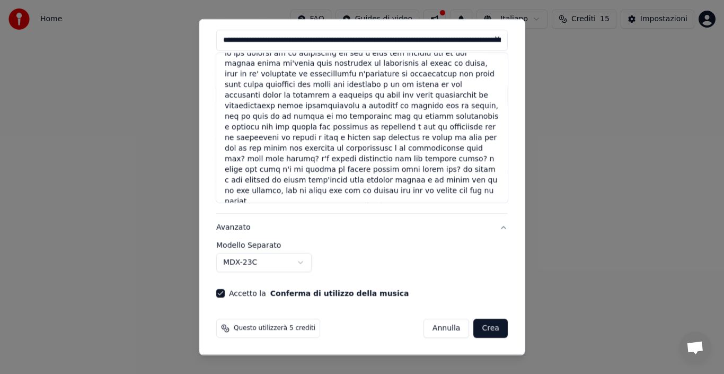
click at [480, 334] on button "Crea" at bounding box center [491, 328] width 34 height 19
click at [478, 325] on button "Crea" at bounding box center [491, 328] width 34 height 19
click at [474, 329] on button "Crea" at bounding box center [491, 328] width 34 height 19
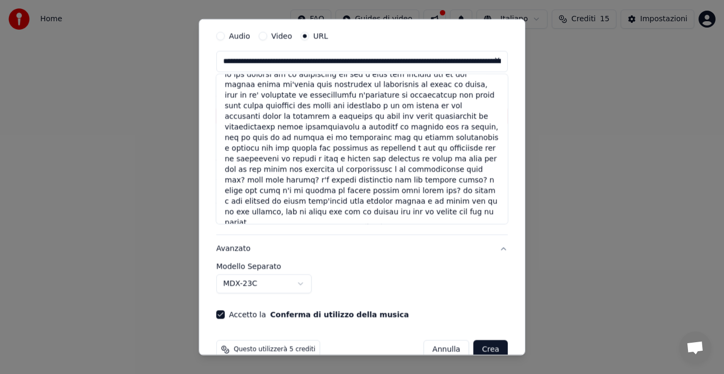
type input "**********"
click at [282, 37] on label "Video" at bounding box center [282, 35] width 21 height 7
click at [267, 37] on button "Video" at bounding box center [263, 35] width 8 height 8
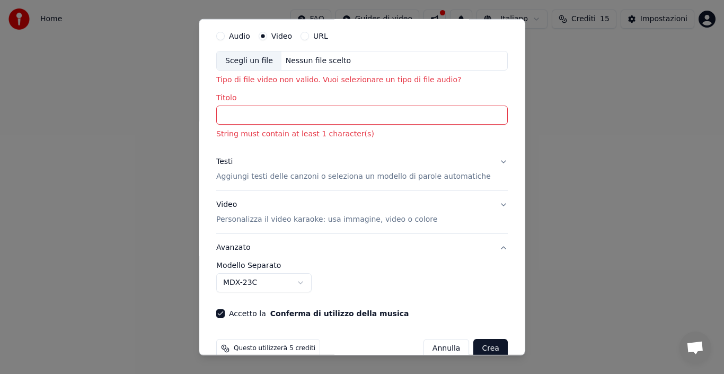
click at [288, 178] on p "Aggiungi testi delle canzoni o seleziona un modello di parole automatiche" at bounding box center [353, 176] width 275 height 11
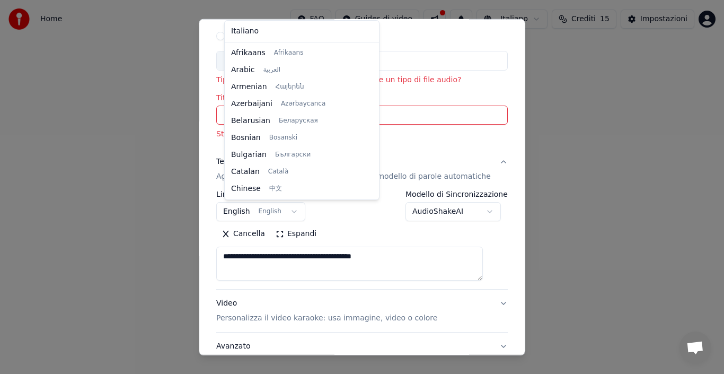
click at [249, 215] on body "**********" at bounding box center [362, 159] width 724 height 318
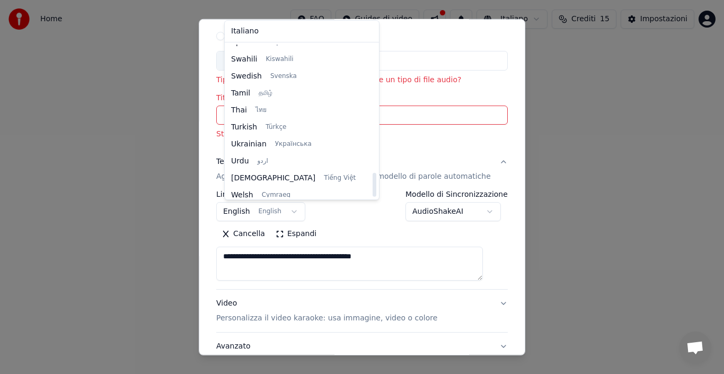
scroll to position [814, 0]
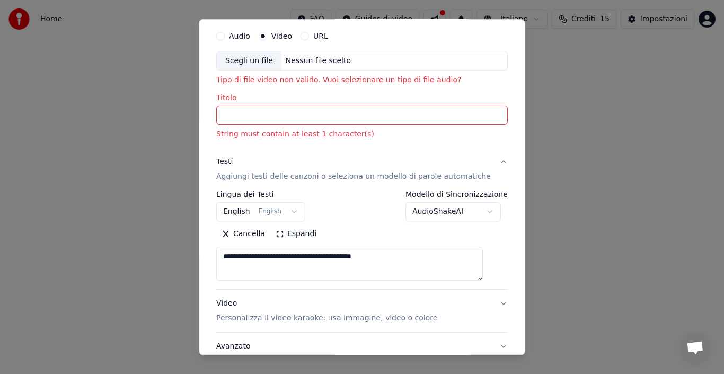
drag, startPoint x: 517, startPoint y: 260, endPoint x: 514, endPoint y: 331, distance: 71.1
click at [517, 318] on body "**********" at bounding box center [362, 159] width 724 height 318
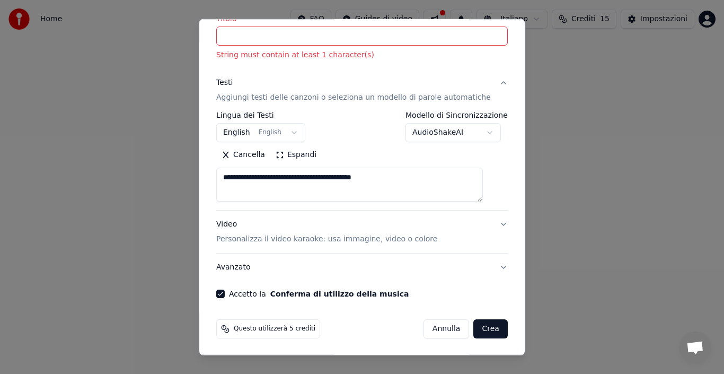
scroll to position [113, 0]
click at [435, 327] on button "Annulla" at bounding box center [447, 328] width 46 height 19
select select
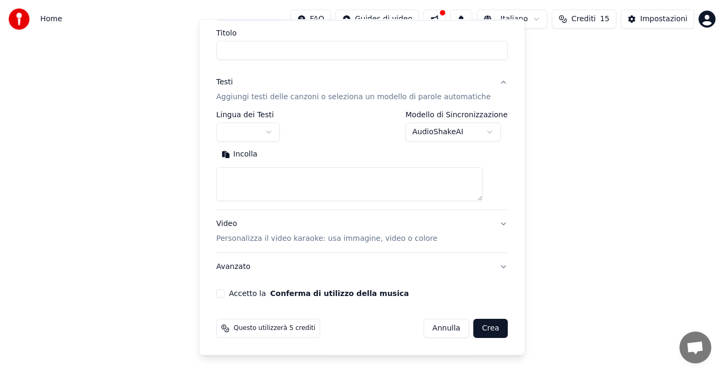
scroll to position [83, 0]
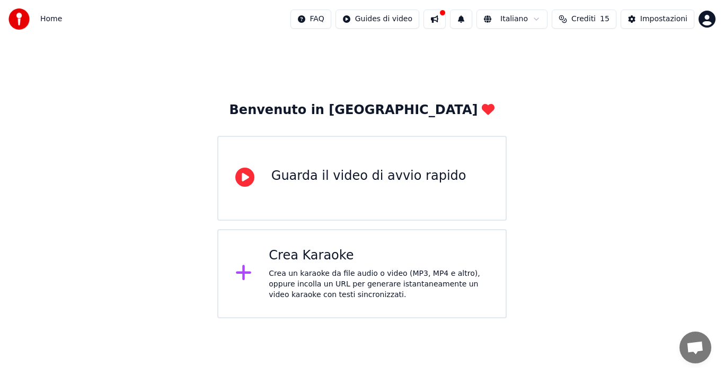
click at [332, 264] on div "Crea Karaoke Crea un karaoke da file audio o video (MP3, MP4 e altro), oppure i…" at bounding box center [379, 273] width 220 height 53
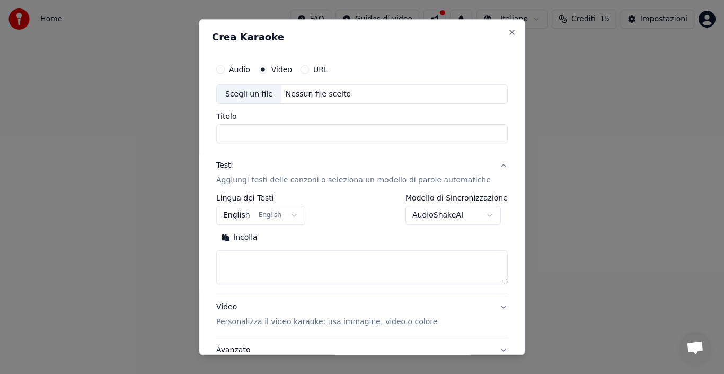
click at [325, 69] on label "URL" at bounding box center [320, 68] width 15 height 7
click at [309, 69] on button "URL" at bounding box center [305, 69] width 8 height 8
click at [508, 32] on button "Close" at bounding box center [512, 32] width 8 height 8
select select
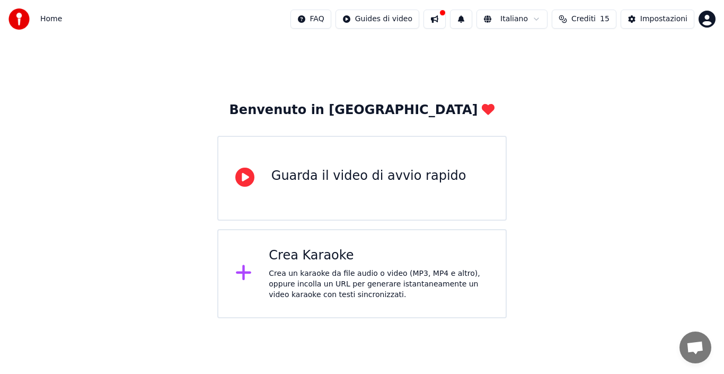
click at [381, 179] on div "Guarda il video di avvio rapido" at bounding box center [369, 176] width 195 height 17
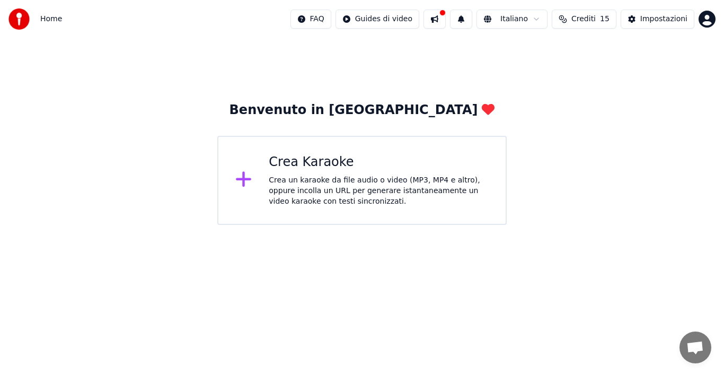
click at [293, 164] on div "Crea Karaoke" at bounding box center [379, 162] width 220 height 17
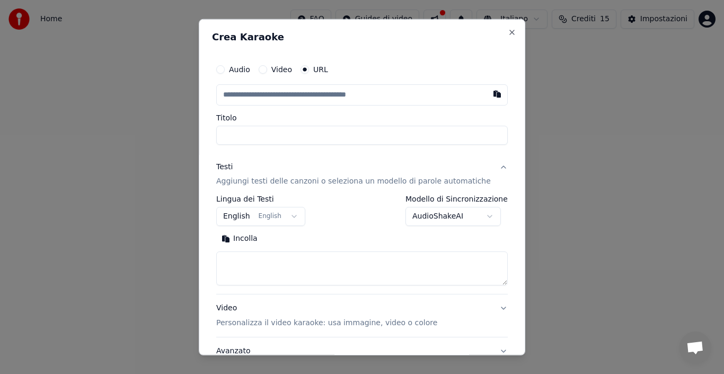
click at [286, 69] on label "Video" at bounding box center [282, 68] width 21 height 7
click at [267, 69] on button "Video" at bounding box center [263, 69] width 8 height 8
click at [268, 91] on div "Scegli un file" at bounding box center [249, 93] width 65 height 19
click at [270, 180] on p "Aggiungi testi delle canzoni o seleziona un modello di parole automatiche" at bounding box center [353, 180] width 275 height 11
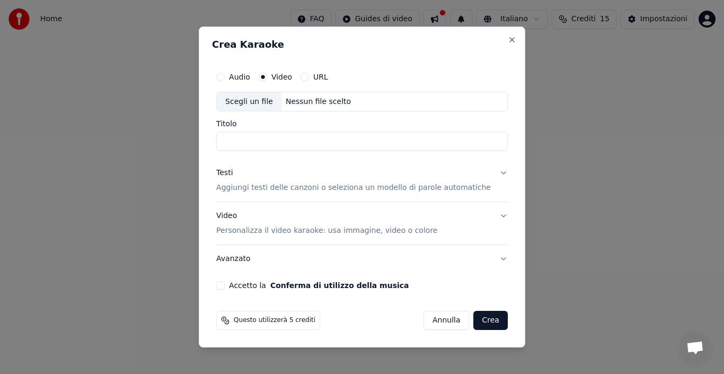
click at [489, 172] on button "Testi Aggiungi testi delle canzoni o seleziona un modello di parole automatiche" at bounding box center [362, 181] width 292 height 42
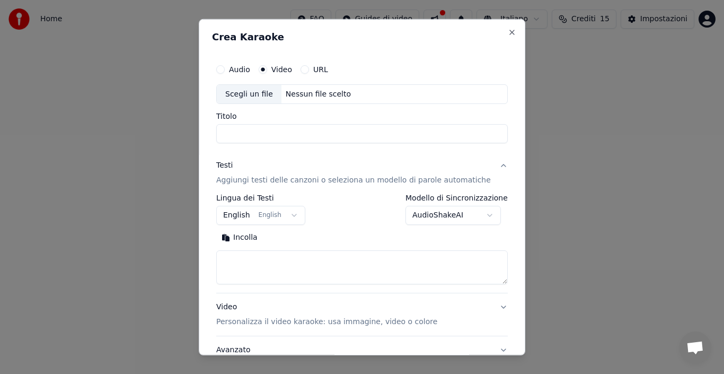
click at [233, 169] on div "Testi" at bounding box center [224, 165] width 16 height 11
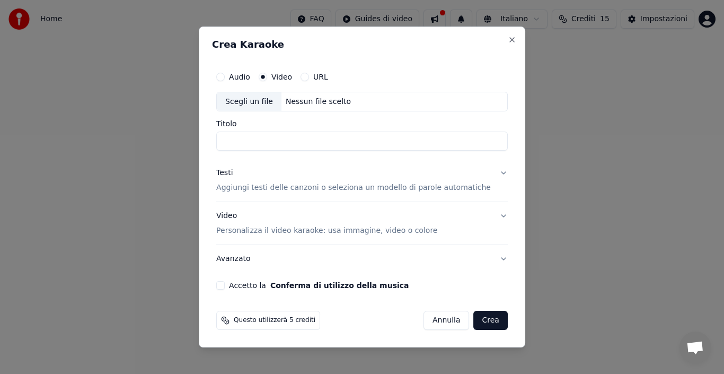
click at [491, 175] on button "Testi Aggiungi testi delle canzoni o seleziona un modello di parole automatiche" at bounding box center [362, 181] width 292 height 42
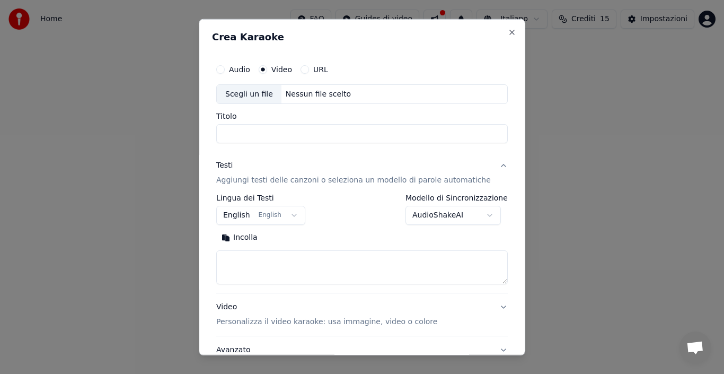
click at [253, 238] on button "Incolla" at bounding box center [239, 237] width 47 height 17
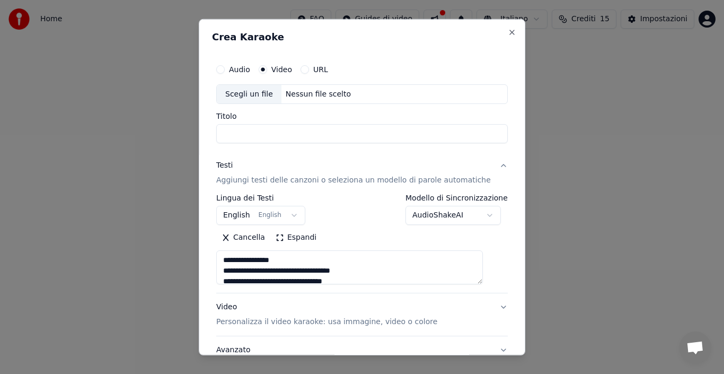
type textarea "**********"
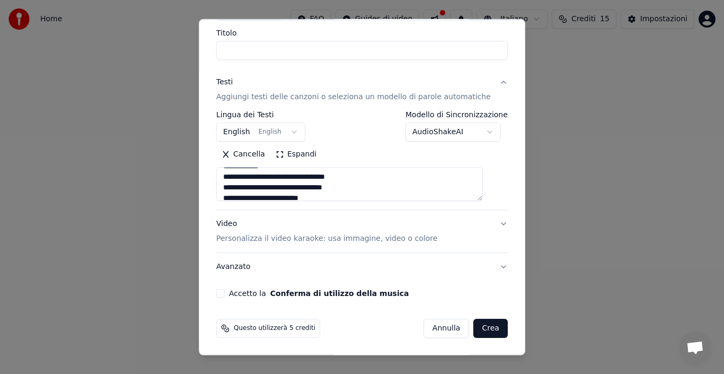
click at [474, 331] on button "Crea" at bounding box center [491, 328] width 34 height 19
select select "**"
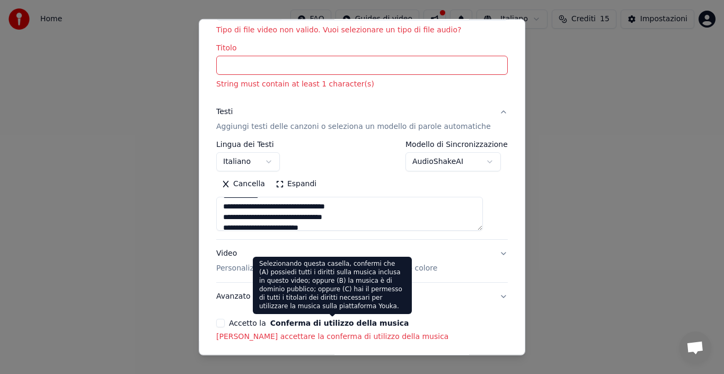
click at [352, 326] on button "Conferma di utilizzo della musica" at bounding box center [339, 322] width 139 height 7
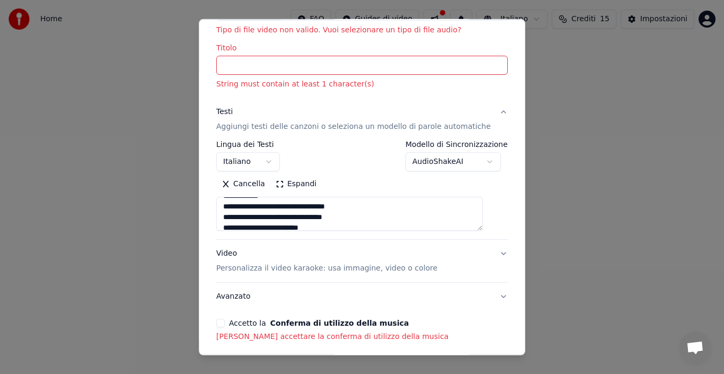
click at [290, 339] on p "[PERSON_NAME] accettare la conferma di utilizzo della musica" at bounding box center [362, 336] width 292 height 11
click at [258, 324] on label "Accetto la Conferma di utilizzo della musica" at bounding box center [319, 322] width 180 height 7
click at [225, 324] on button "Accetto la Conferma di utilizzo della musica" at bounding box center [220, 323] width 8 height 8
type textarea "**********"
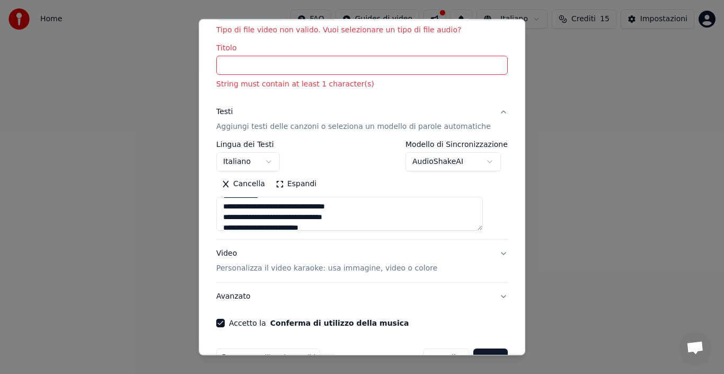
click at [264, 65] on input "Titolo" at bounding box center [362, 65] width 292 height 19
